Goal: Information Seeking & Learning: Learn about a topic

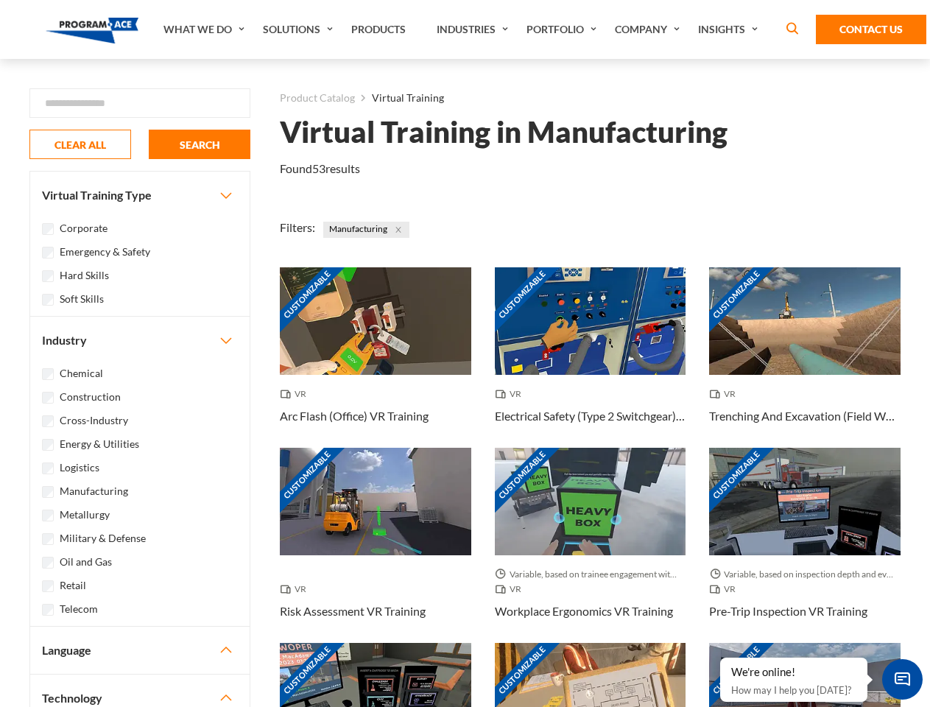
click at [205, 29] on link "What We Do" at bounding box center [205, 29] width 99 height 59
click at [300, 29] on link "Solutions" at bounding box center [299, 29] width 88 height 59
click at [474, 29] on link "Industries" at bounding box center [474, 29] width 90 height 59
click at [650, 29] on link "Company" at bounding box center [648, 29] width 83 height 59
click at [730, 29] on link "Insights" at bounding box center [729, 29] width 78 height 59
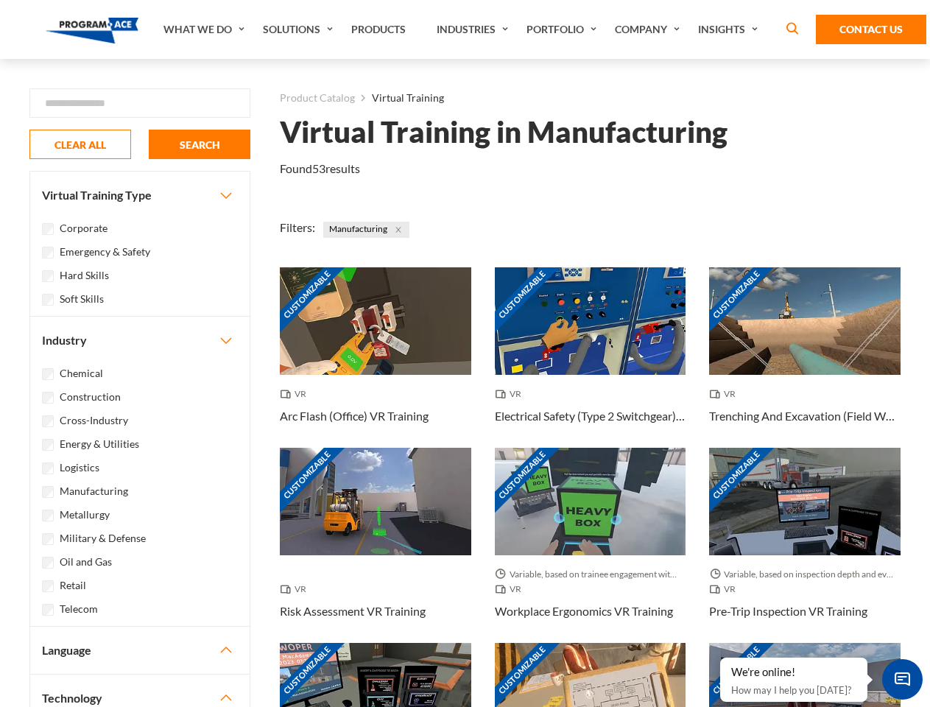
click at [0, 0] on div "Blog White Papers News" at bounding box center [0, 0] width 0 height 0
click at [0, 0] on strong "How Virtual Learning Can Enhance Workforce Productivity: A Guide for L&D Manage…" at bounding box center [0, 0] width 0 height 0
click at [902, 679] on span "Minimize live chat window" at bounding box center [902, 679] width 54 height 54
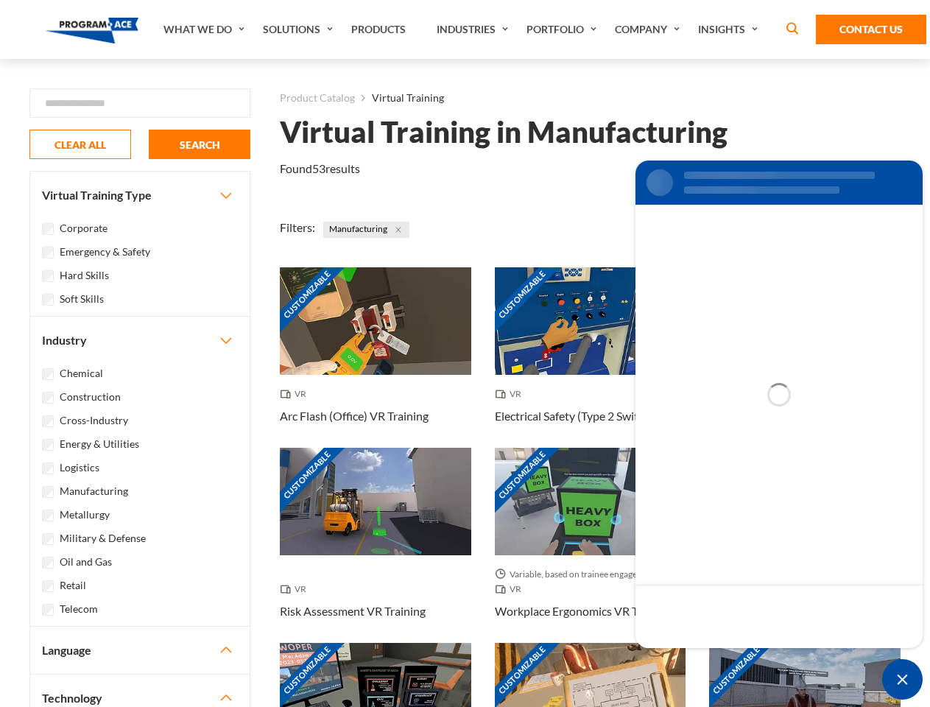
click at [721, 658] on div "Customizable" at bounding box center [804, 696] width 191 height 107
